Goal: Navigation & Orientation: Find specific page/section

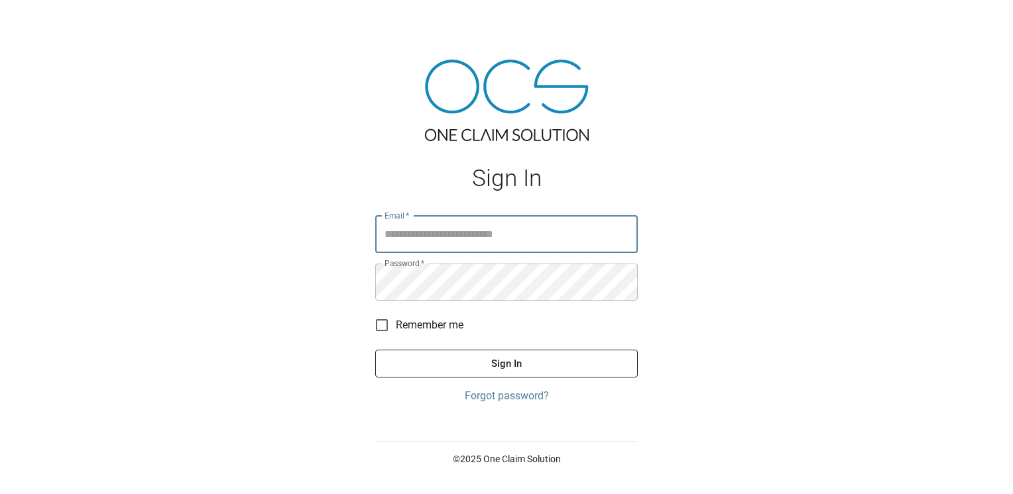
type input "**********"
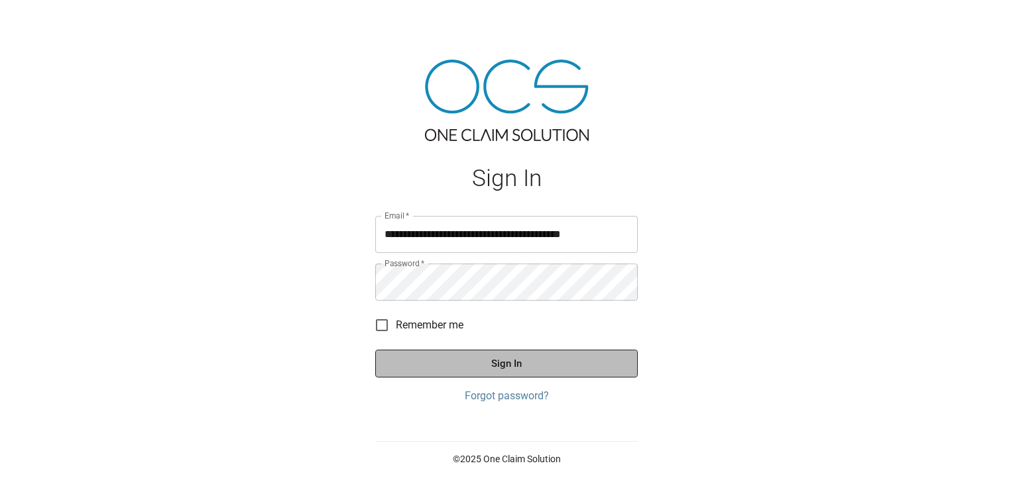
click at [494, 364] on button "Sign In" at bounding box center [506, 364] width 262 height 28
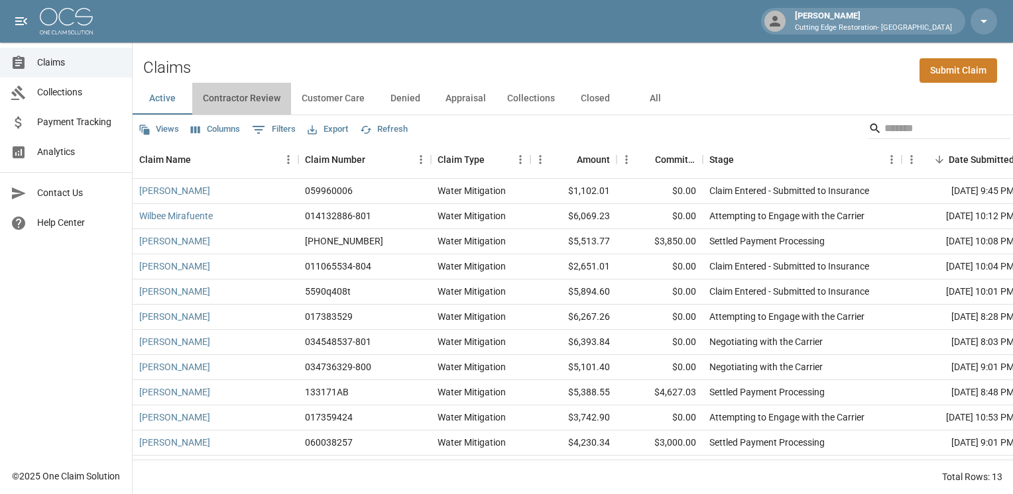
click at [276, 97] on button "Contractor Review" at bounding box center [241, 99] width 99 height 32
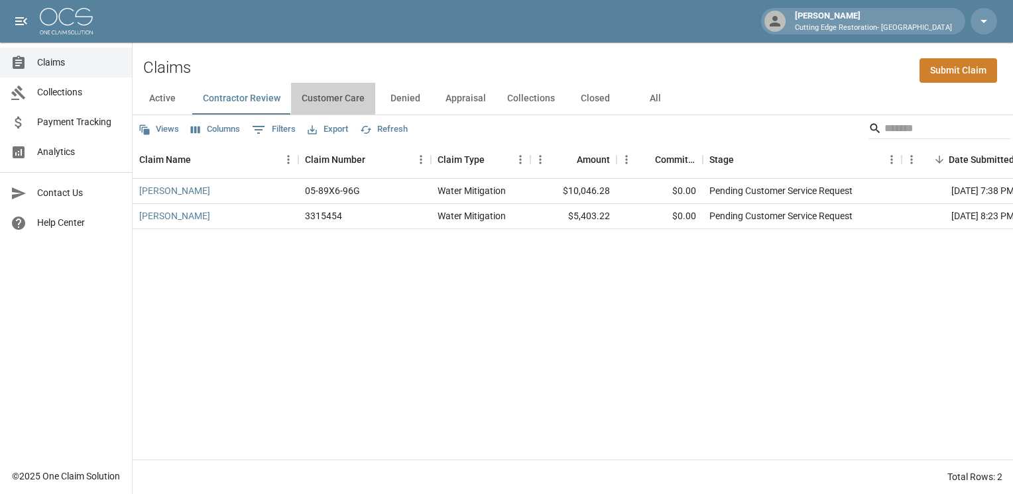
click at [341, 102] on button "Customer Care" at bounding box center [333, 99] width 84 height 32
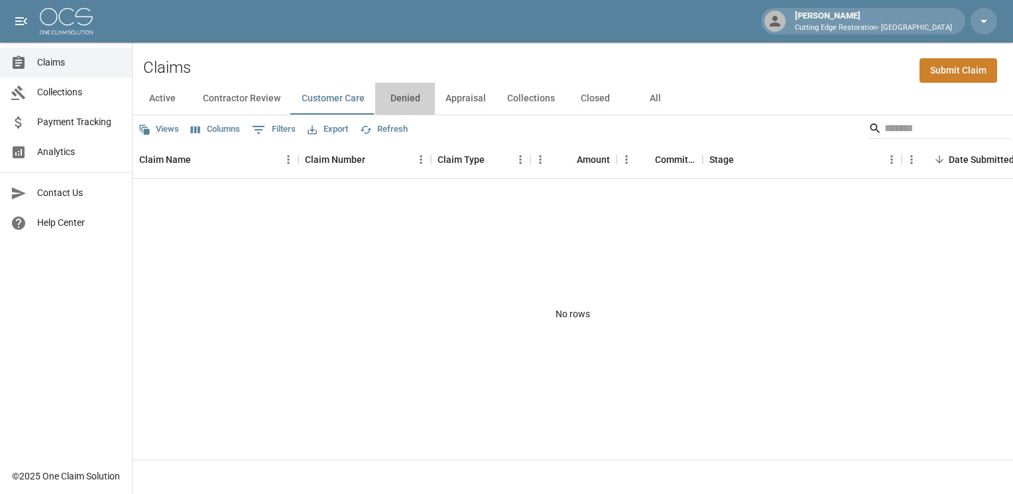
click at [396, 96] on button "Denied" at bounding box center [405, 99] width 60 height 32
click at [463, 100] on button "Appraisal" at bounding box center [466, 99] width 62 height 32
